Goal: Transaction & Acquisition: Obtain resource

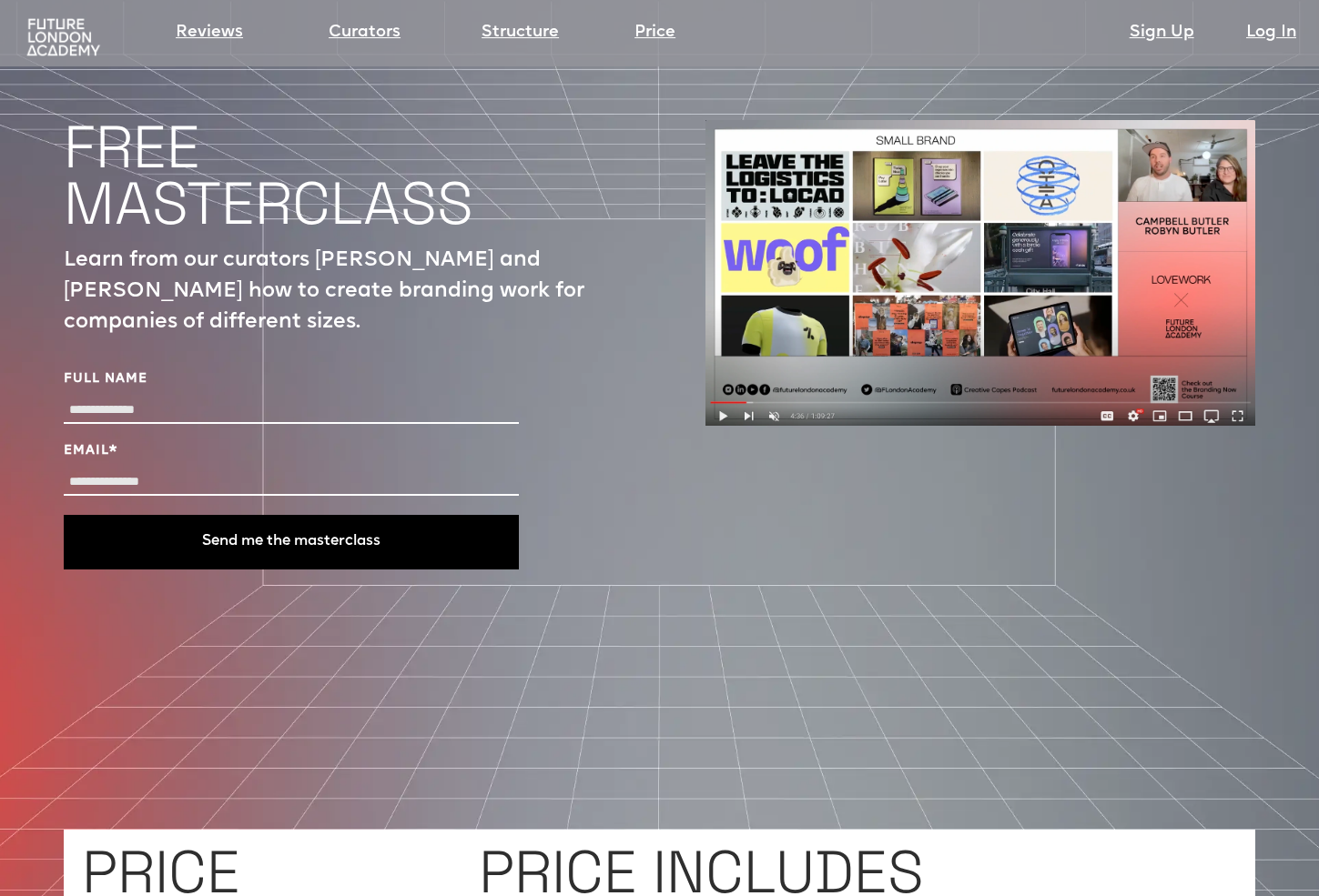
scroll to position [6115, 0]
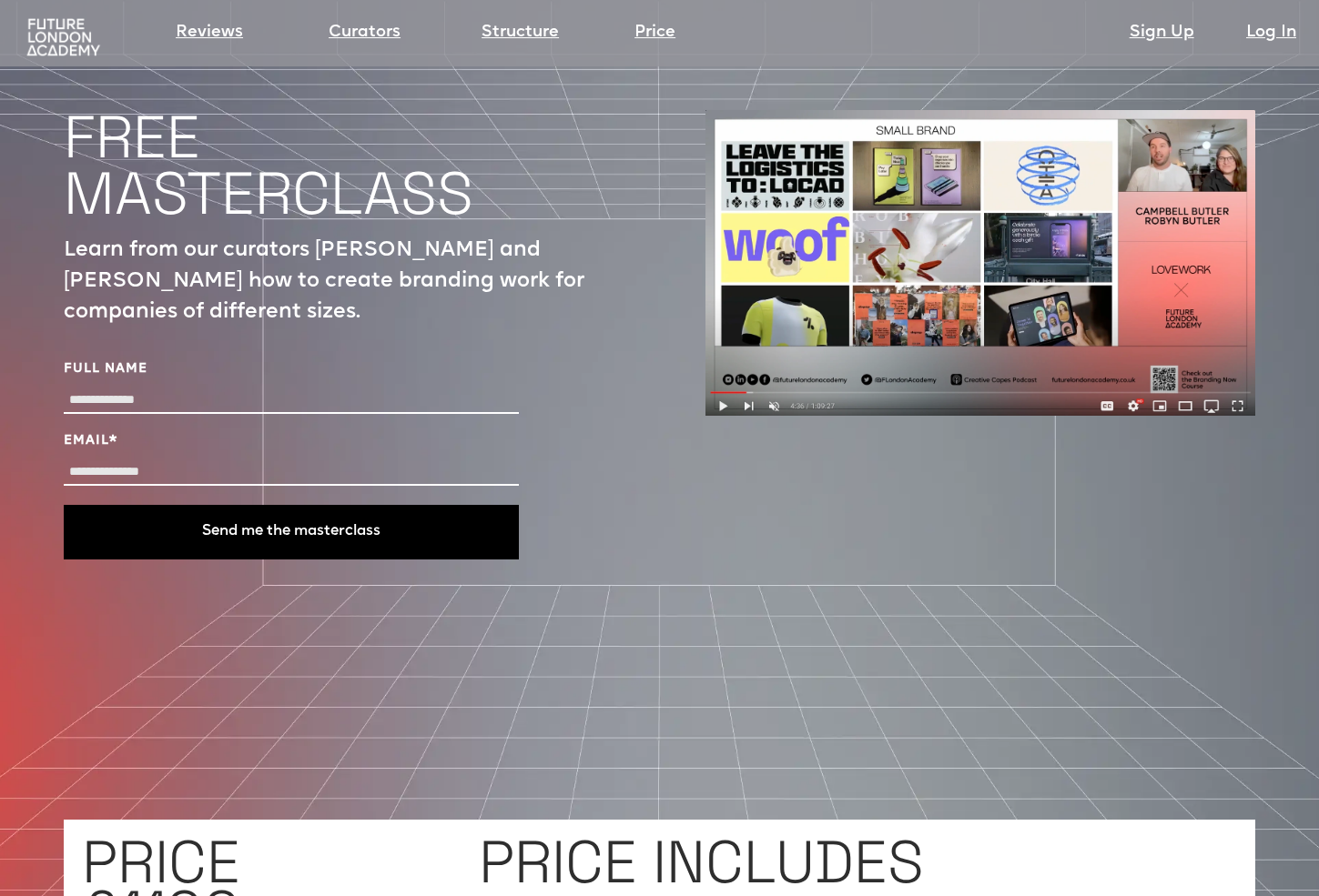
click at [266, 360] on div "Full Name" at bounding box center [291, 389] width 455 height 58
click at [222, 388] on input "Full Name" at bounding box center [291, 401] width 455 height 26
type input "**********"
click at [219, 432] on div "Email *" at bounding box center [291, 461] width 455 height 58
click at [215, 459] on input "Email *" at bounding box center [291, 472] width 455 height 26
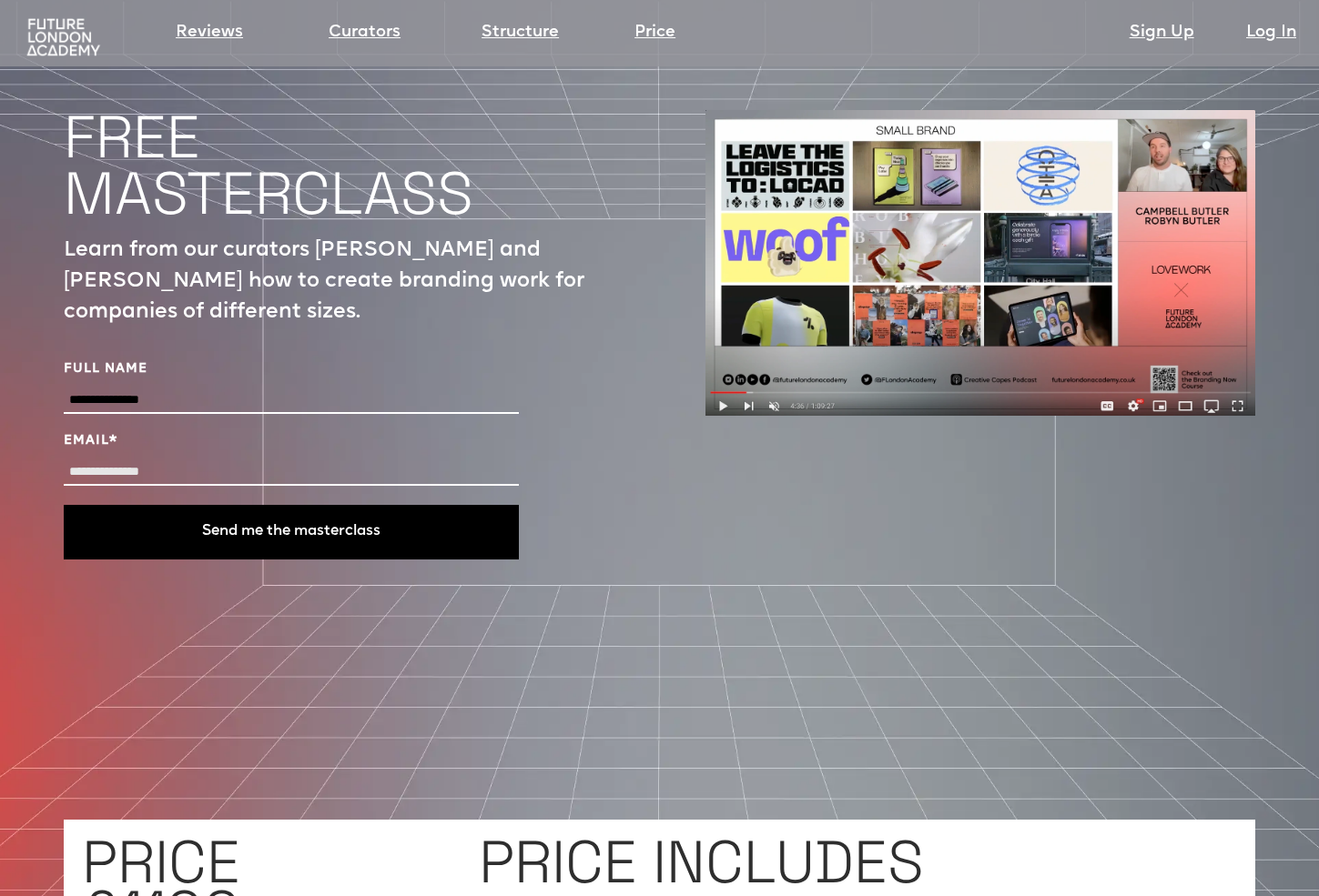
type input "**********"
click at [251, 505] on button "Send me the masterclass" at bounding box center [291, 532] width 455 height 54
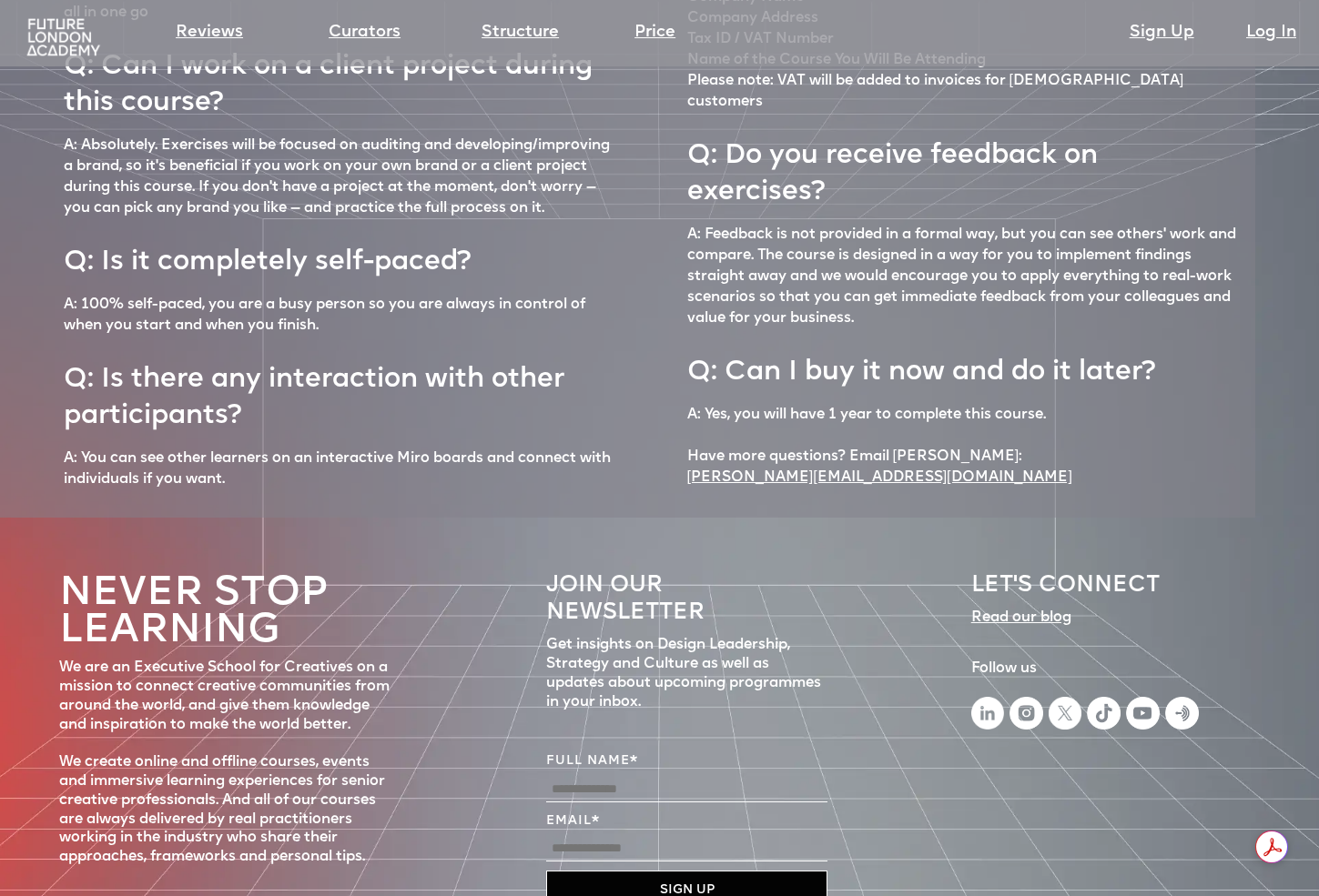
scroll to position [7681, 0]
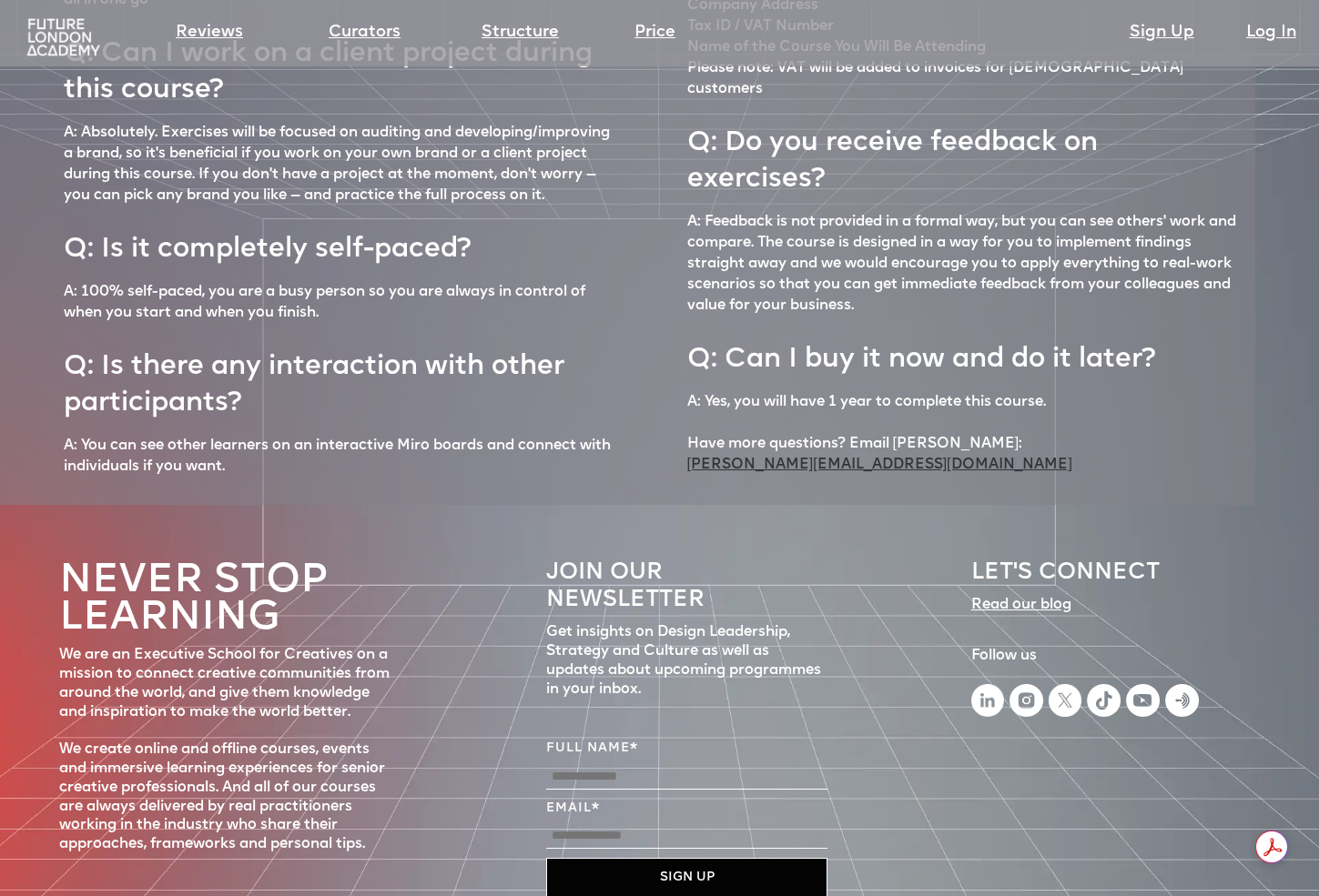
click at [911, 455] on link "andrea@futurelondonacademy.co.uk" at bounding box center [879, 465] width 385 height 21
drag, startPoint x: 677, startPoint y: 344, endPoint x: 931, endPoint y: 358, distance: 254.4
click at [931, 358] on div "Q: How much time a week do I need to complete the course? A: You will need arou…" at bounding box center [627, 156] width 1255 height 699
copy link "andrea@futurelondonacademy.co.uk"
click at [78, 44] on img at bounding box center [63, 37] width 81 height 41
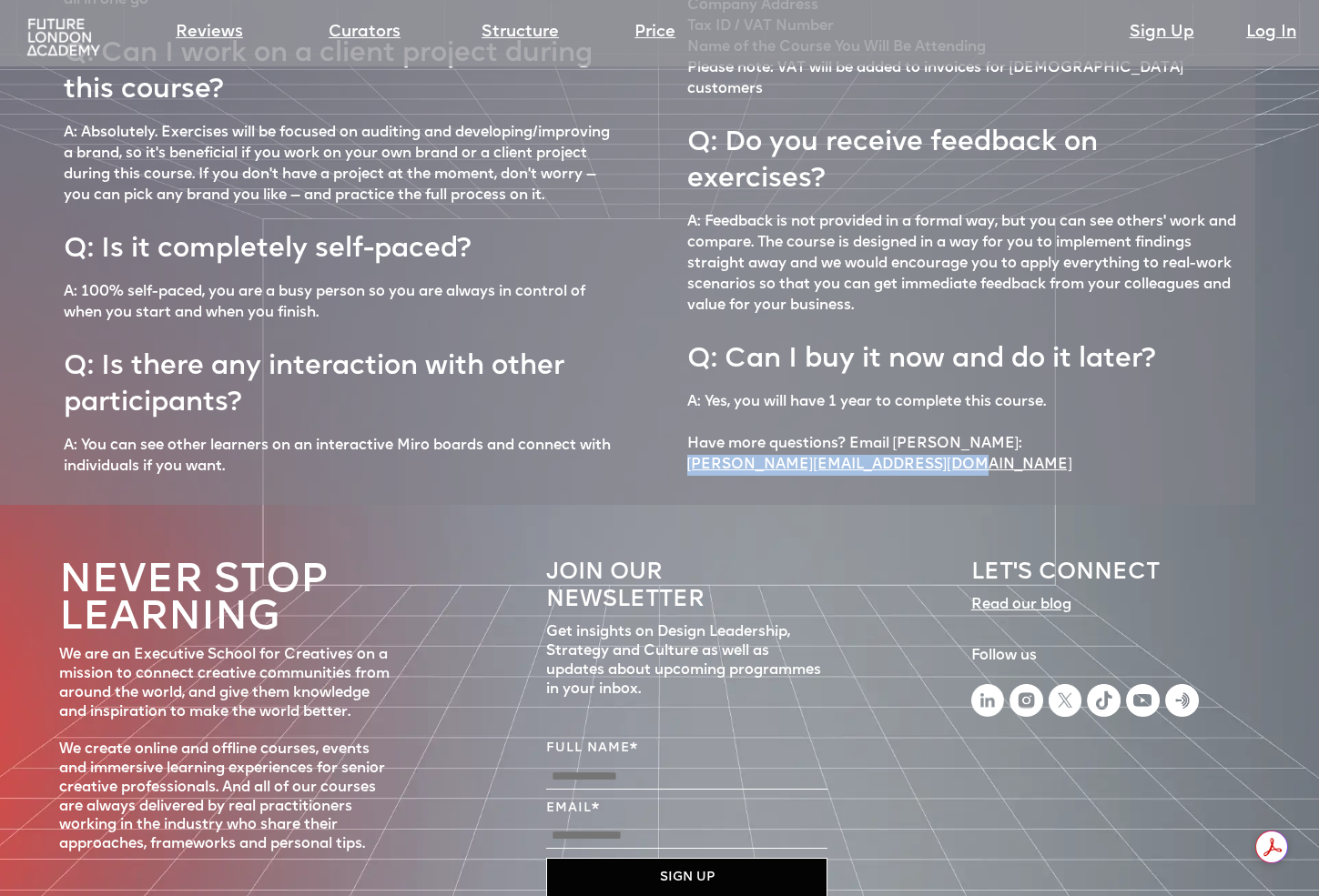
click at [72, 37] on img at bounding box center [63, 37] width 81 height 41
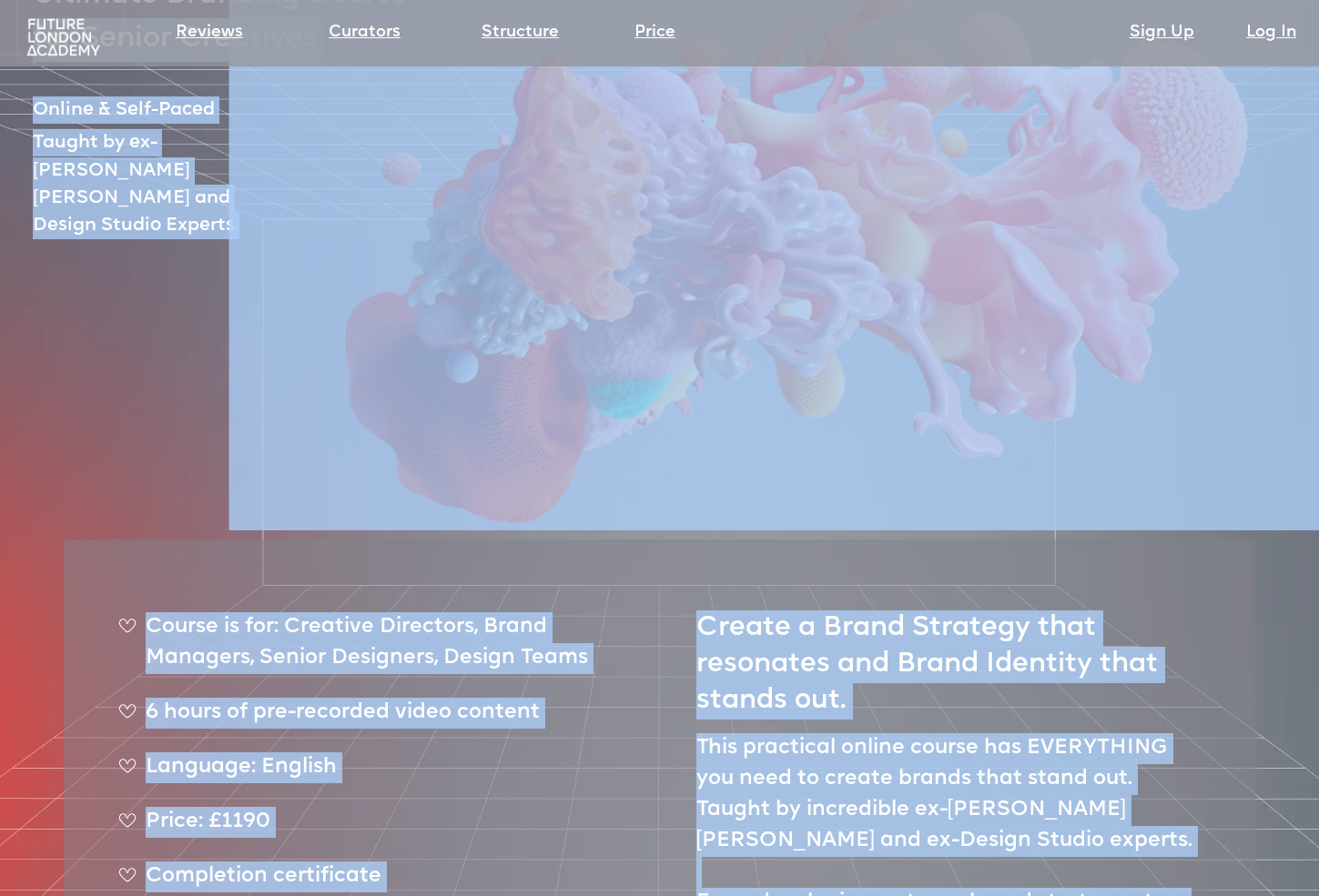
scroll to position [0, 0]
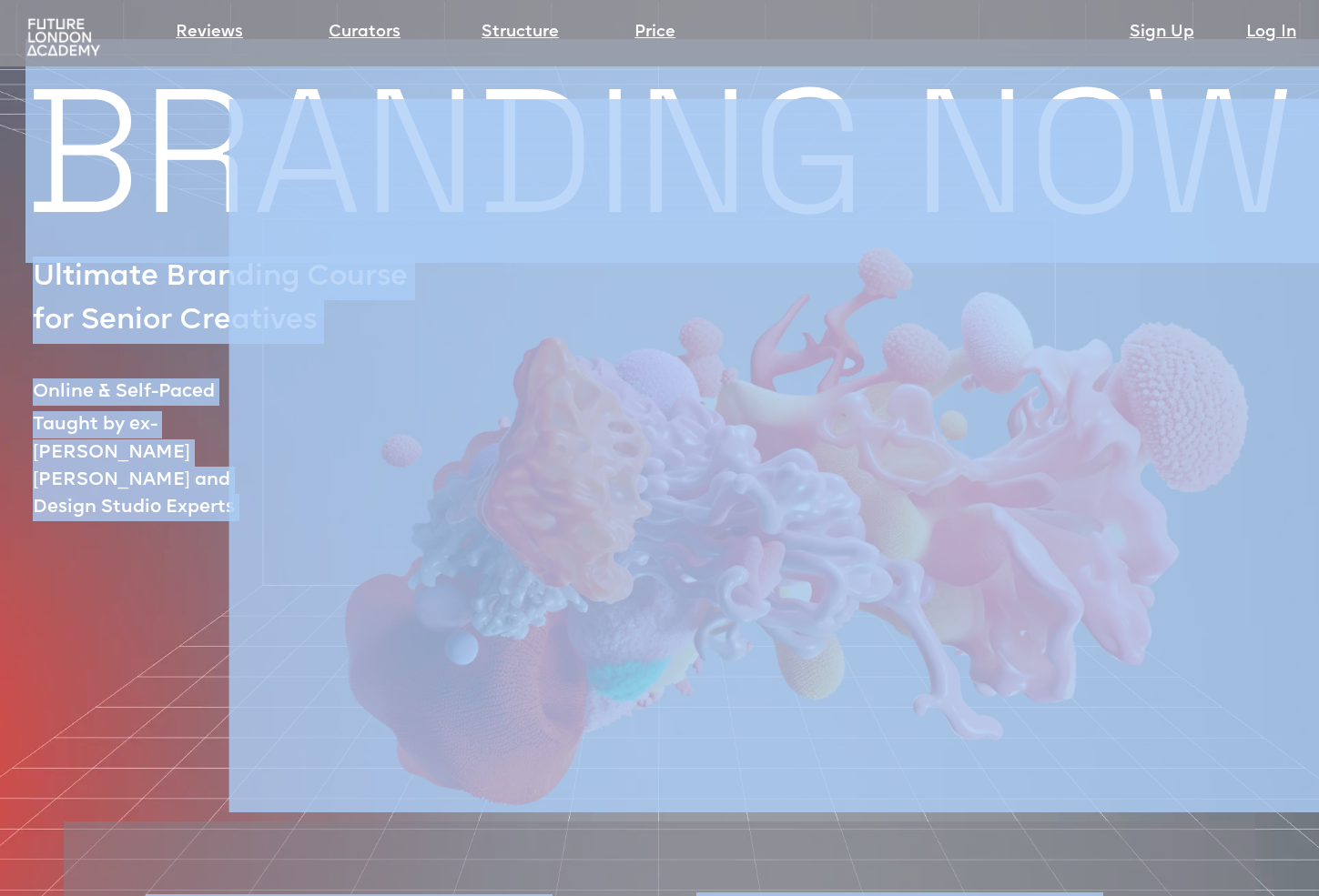
drag, startPoint x: 382, startPoint y: 312, endPoint x: 405, endPoint y: -57, distance: 369.7
click at [405, 0] on html "Reviews Curators Structure Price Sign Up Log In Sign up Log in BRANDING NOW Ult…" at bounding box center [659, 448] width 1319 height 896
click at [463, 187] on img at bounding box center [786, 419] width 1112 height 802
click at [383, 230] on img at bounding box center [786, 419] width 1112 height 802
click at [266, 299] on img at bounding box center [786, 419] width 1112 height 802
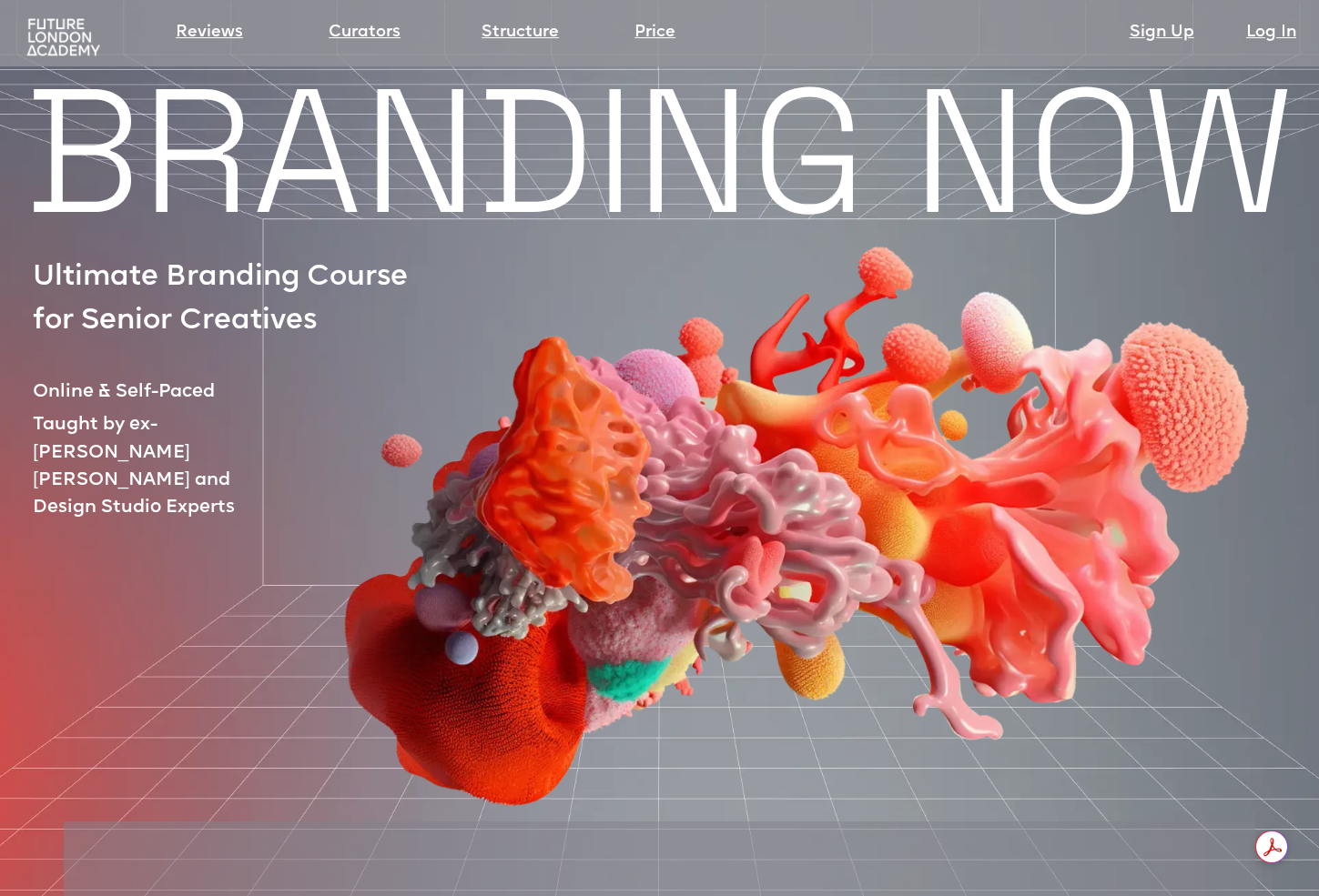
click at [78, 33] on img at bounding box center [63, 37] width 81 height 41
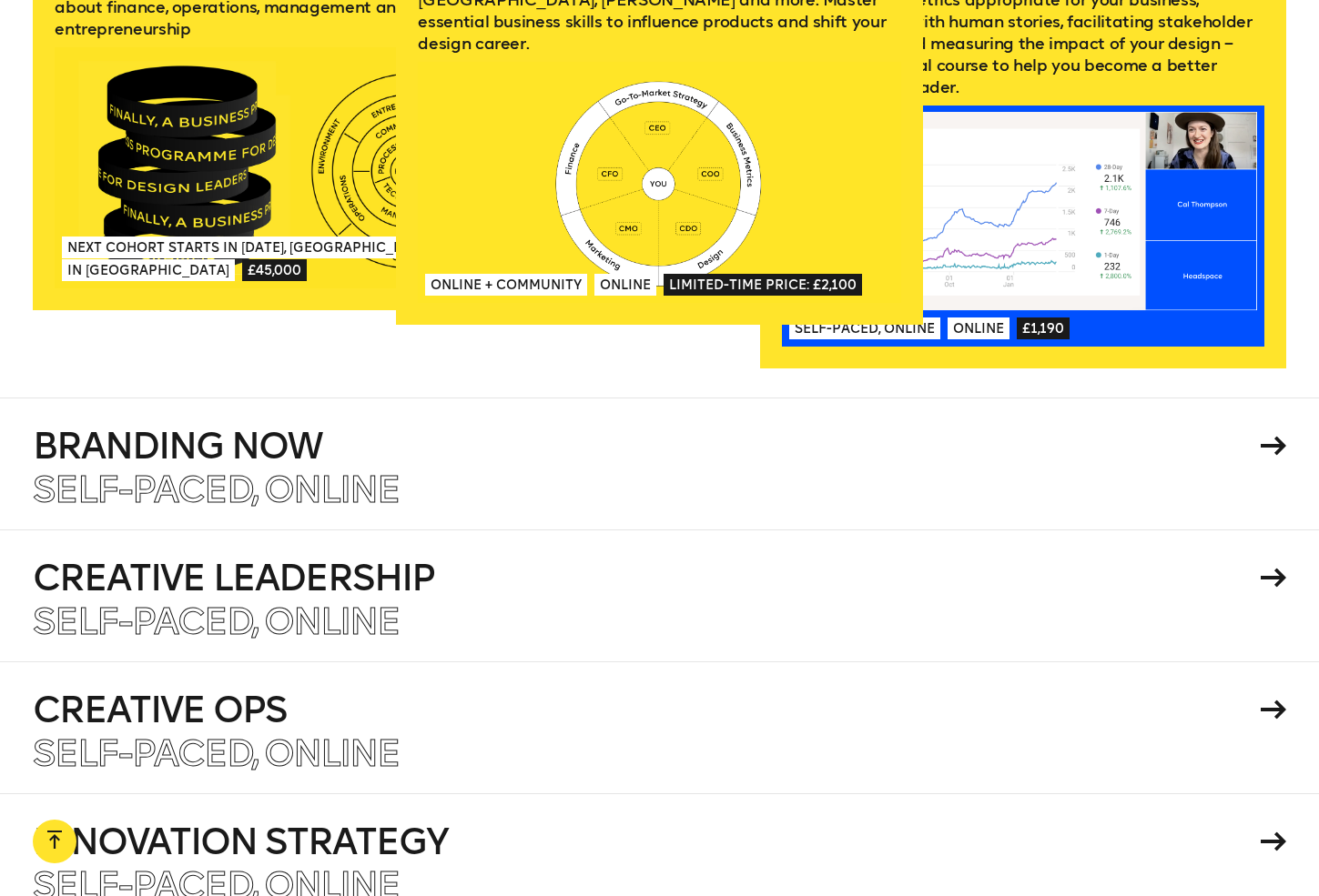
scroll to position [3058, 0]
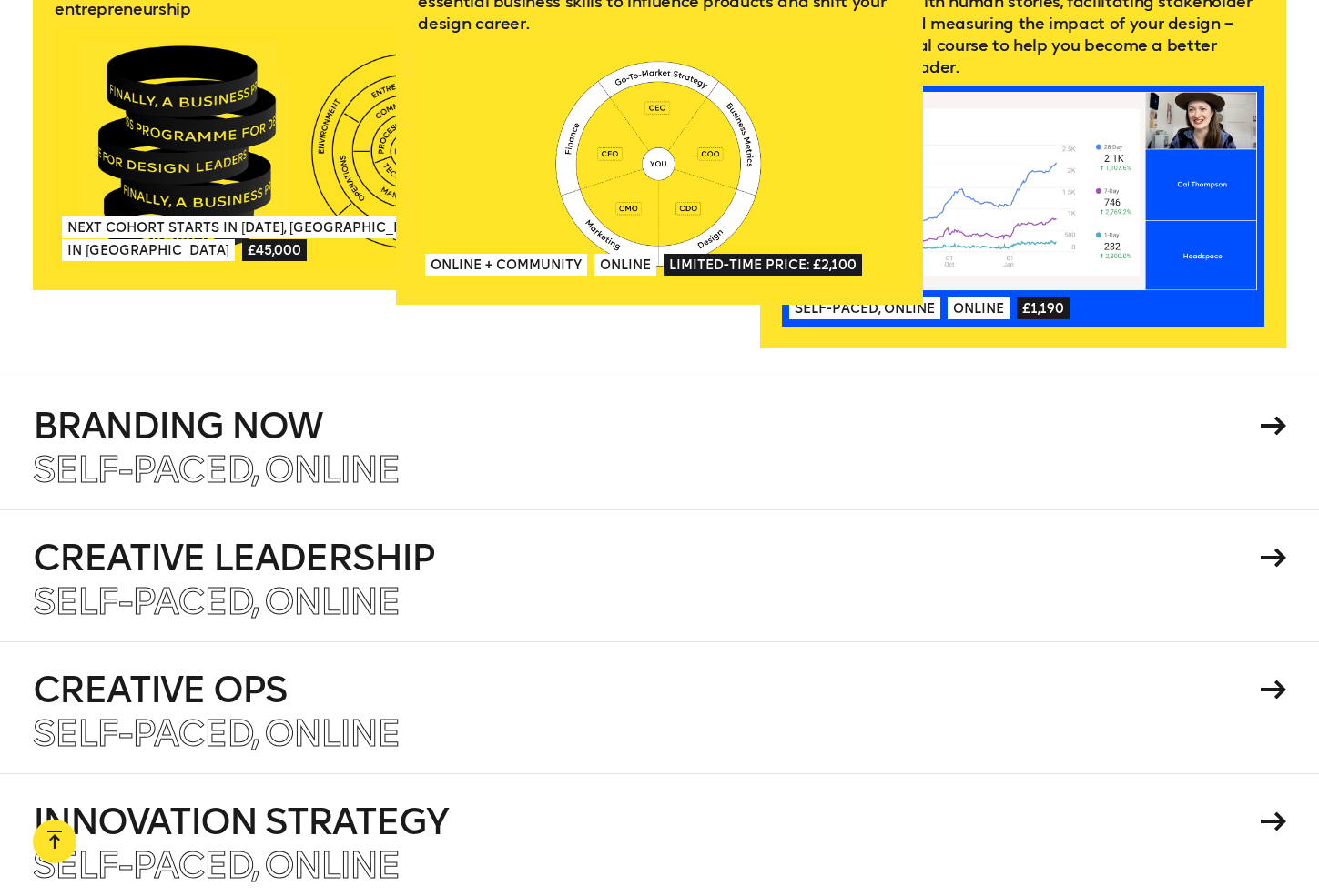
click at [714, 180] on div at bounding box center [659, 162] width 483 height 241
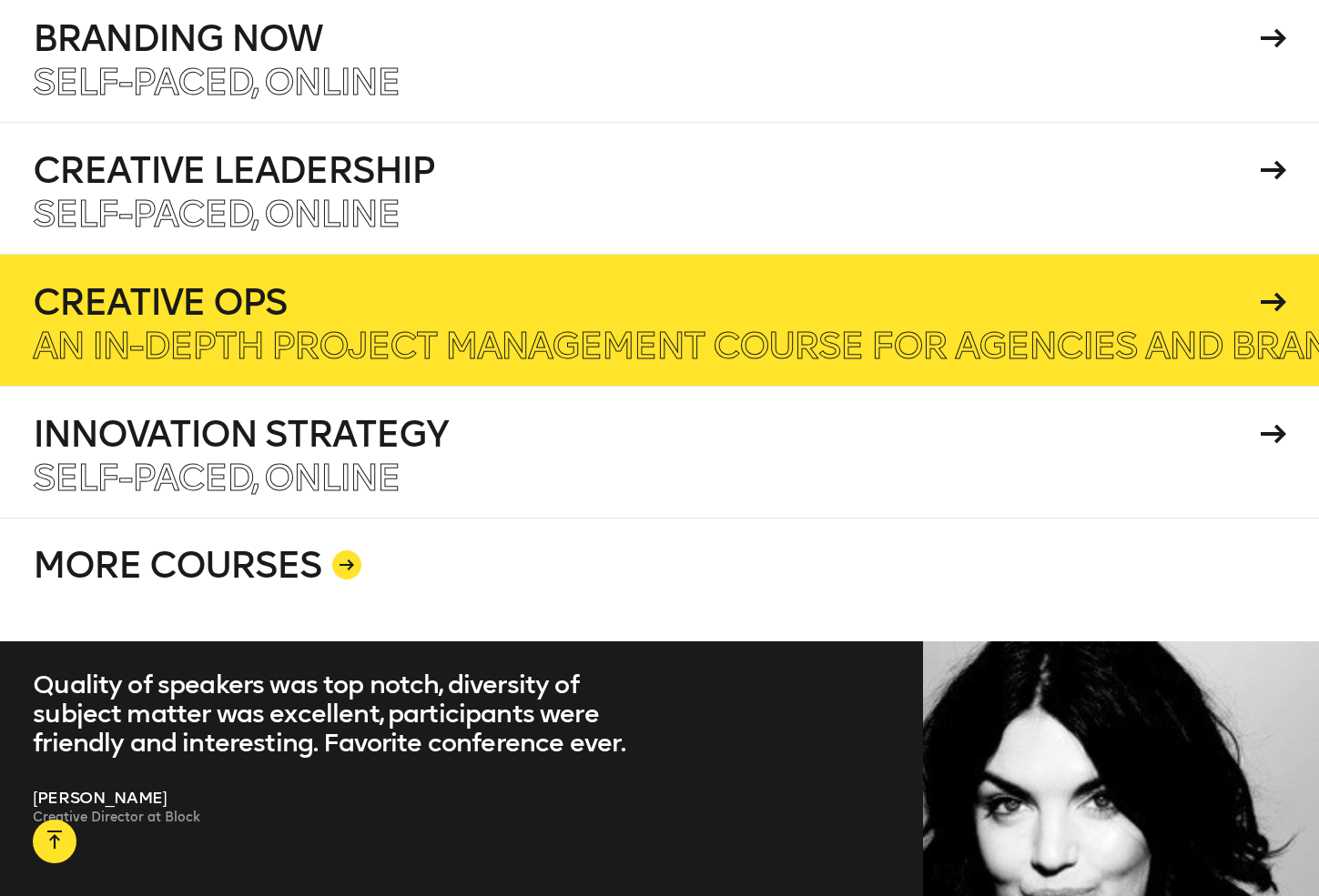
scroll to position [3458, 0]
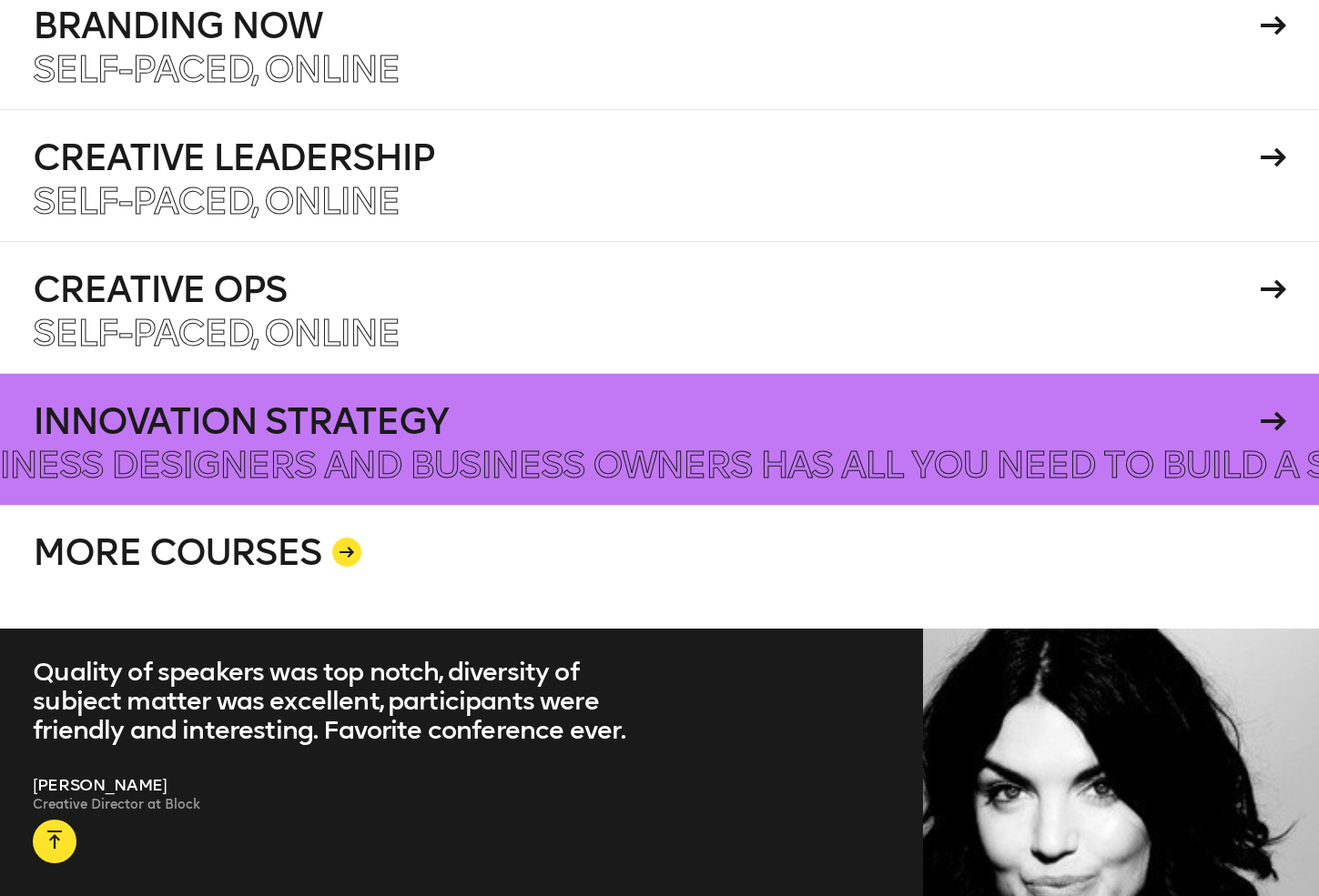
click at [539, 420] on div at bounding box center [659, 439] width 1319 height 132
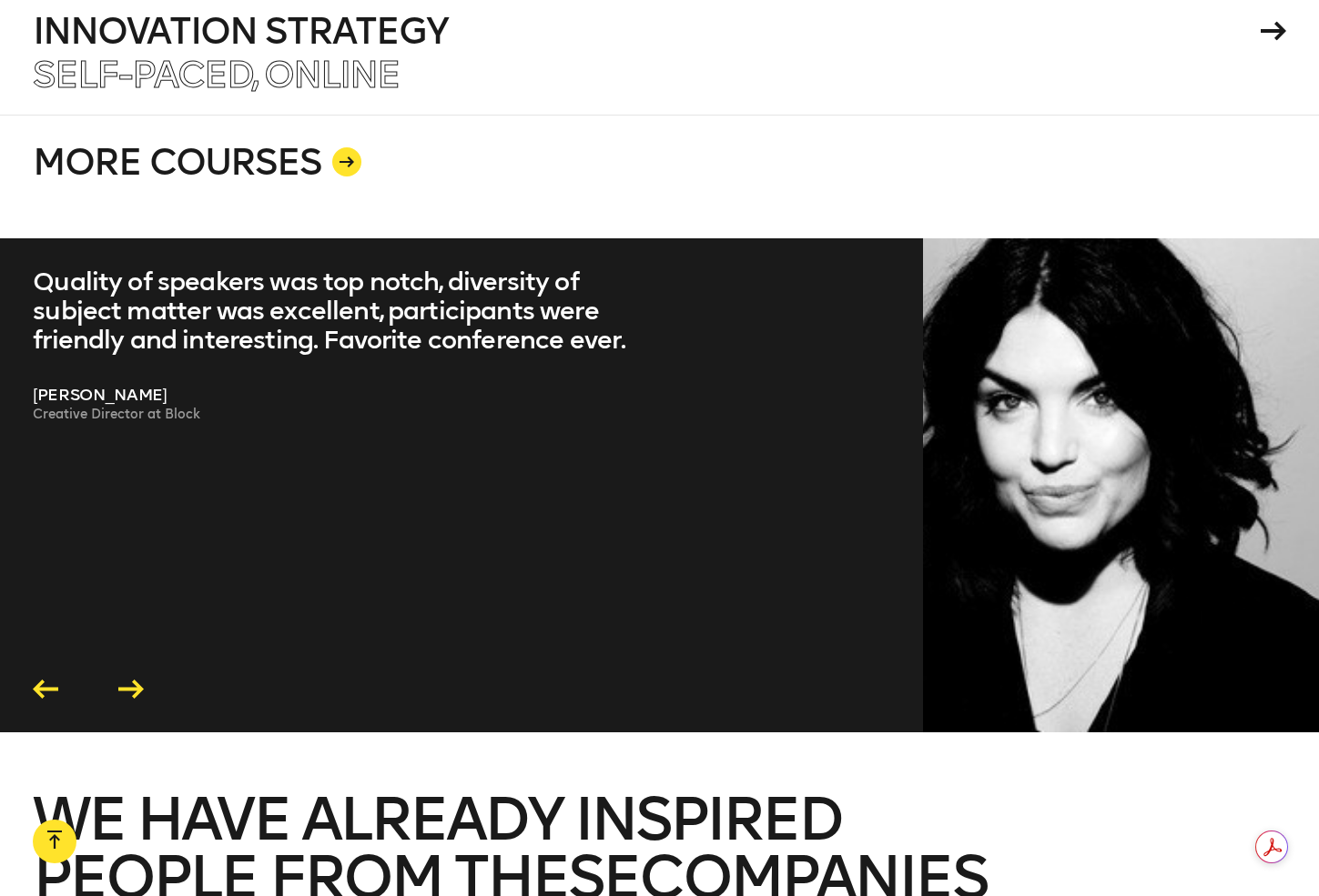
scroll to position [3860, 0]
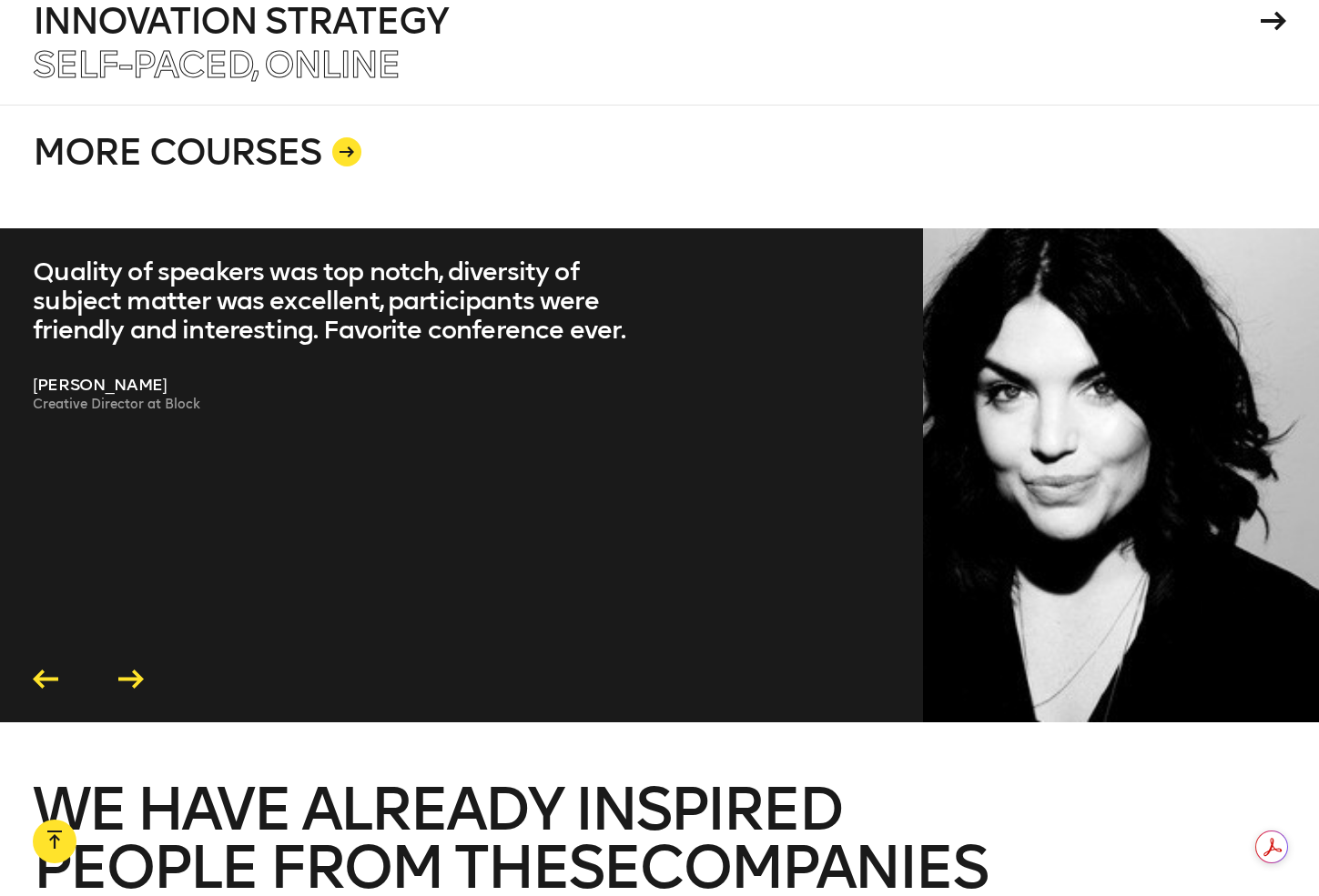
click at [277, 146] on link "MORE COURSES" at bounding box center [659, 167] width 1253 height 124
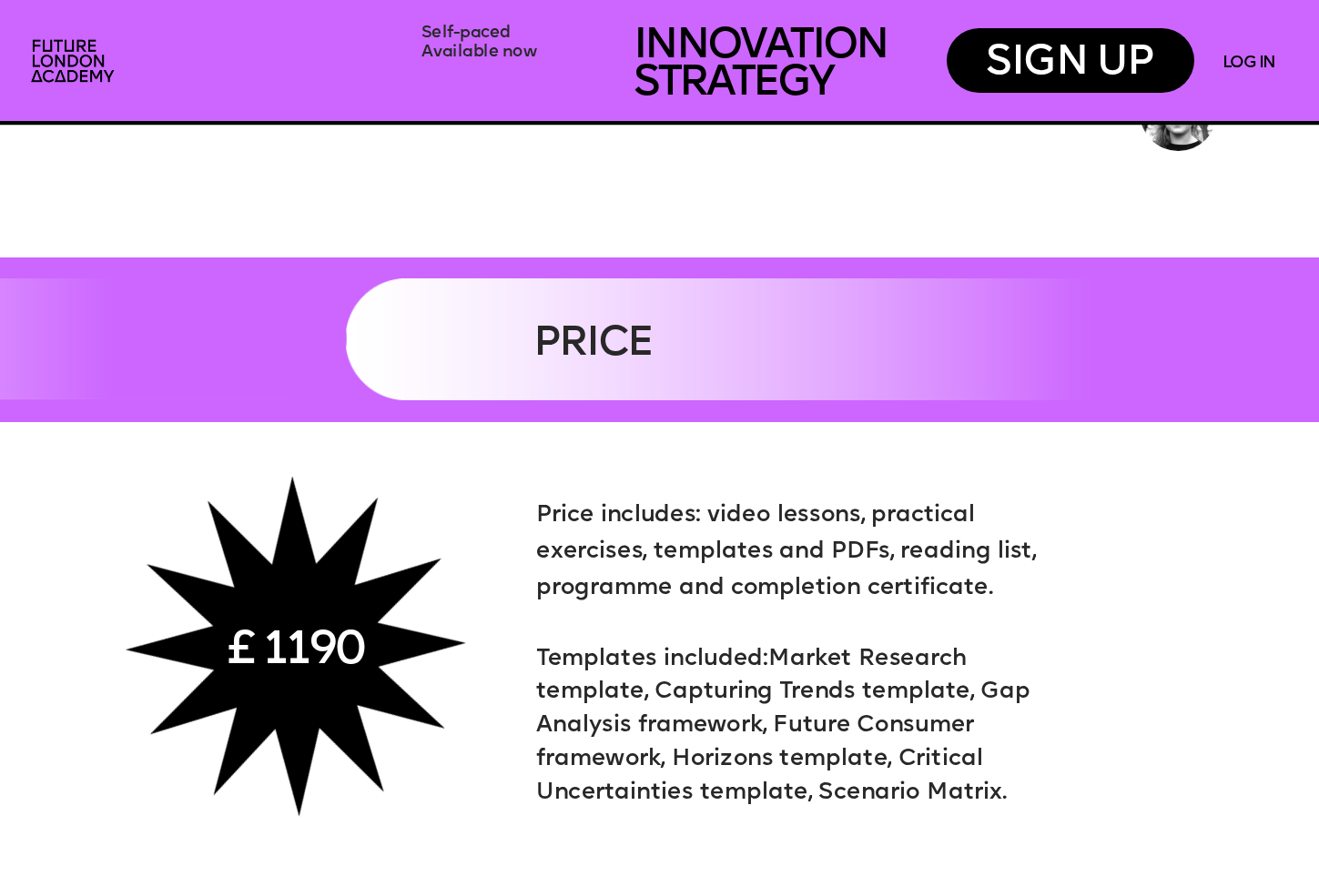
scroll to position [7202, 0]
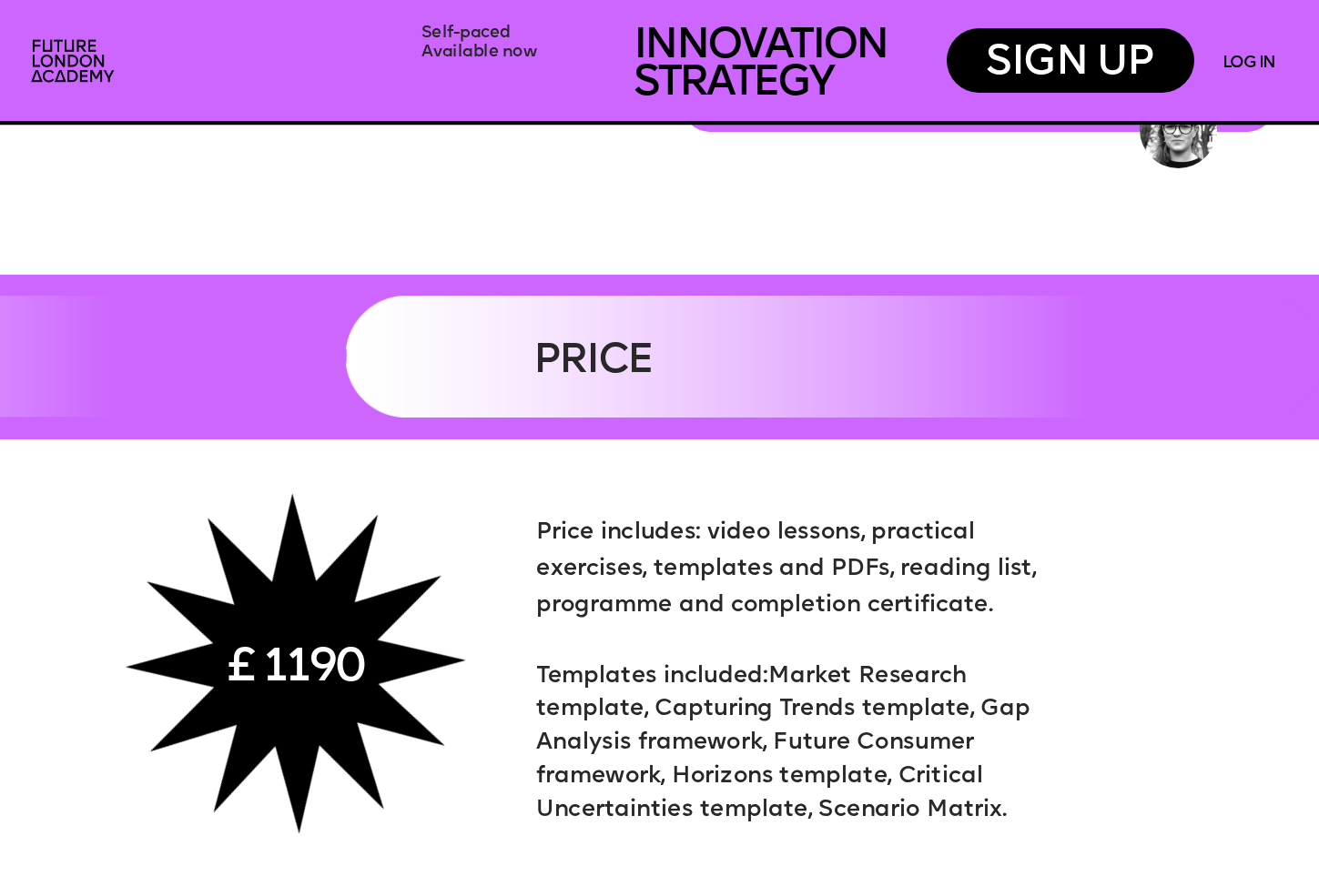
click at [704, 378] on p "PRICE" at bounding box center [810, 362] width 553 height 44
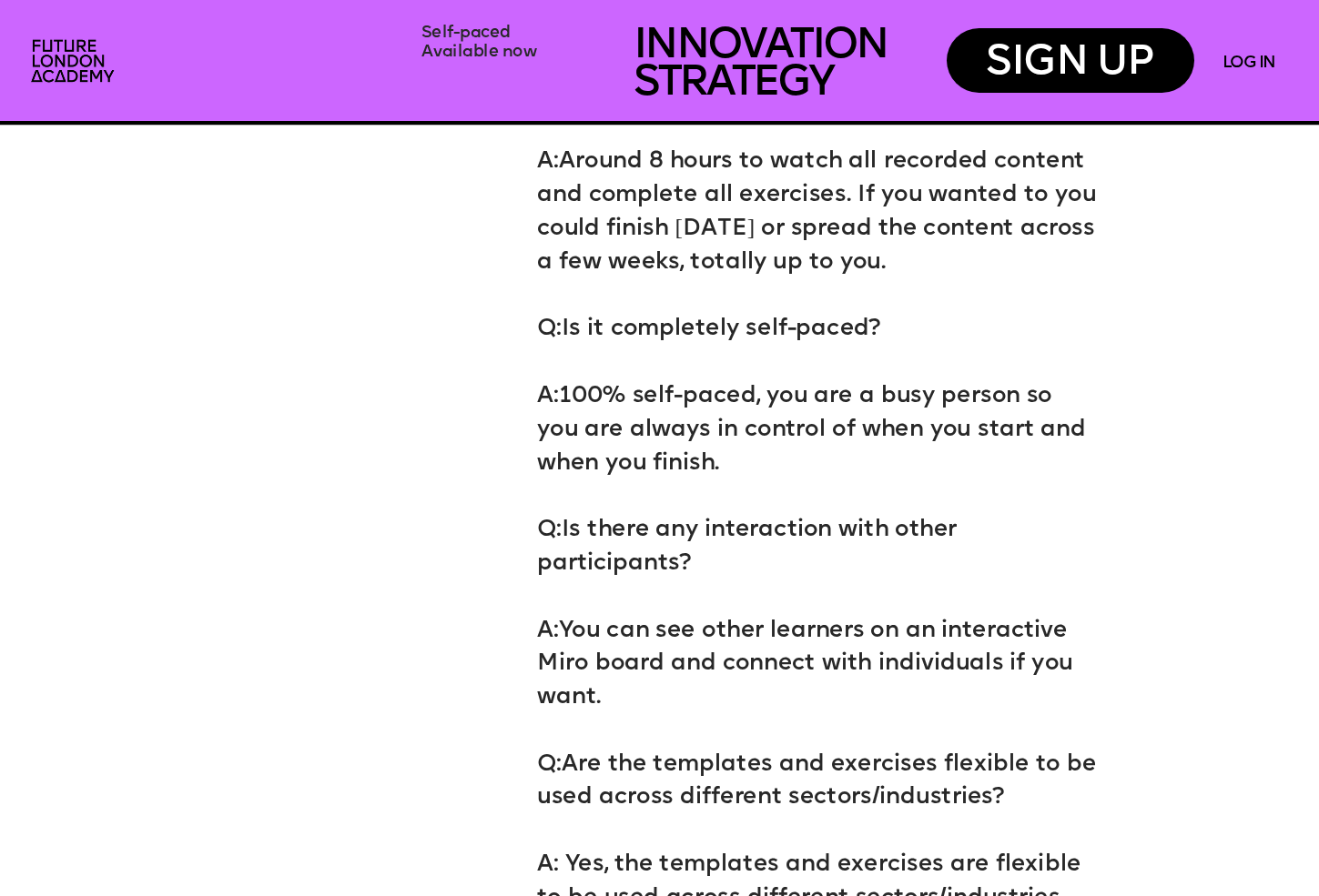
scroll to position [8210, 0]
